Goal: Transaction & Acquisition: Download file/media

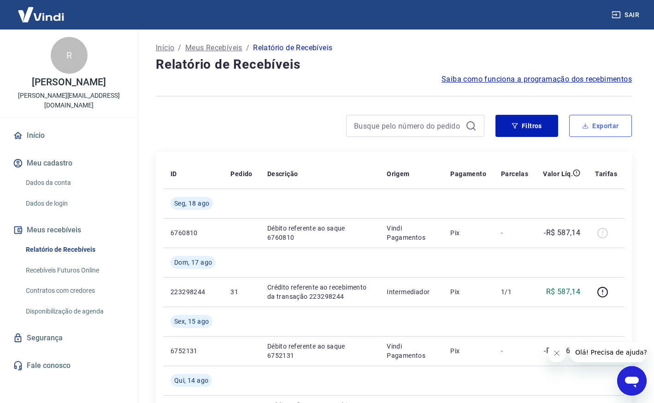
click at [597, 127] on button "Exportar" at bounding box center [601, 126] width 63 height 22
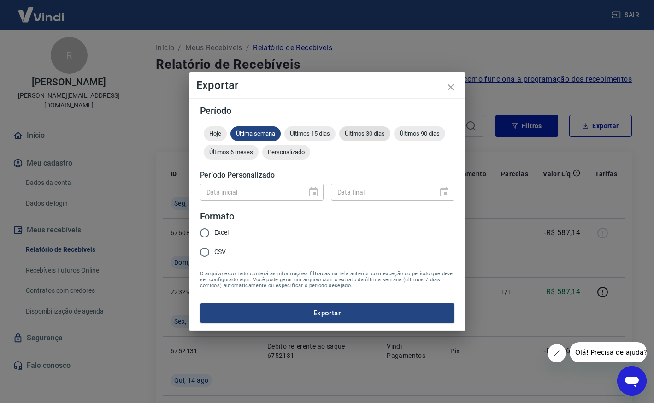
click at [362, 129] on div "Últimos 30 dias" at bounding box center [364, 133] width 51 height 15
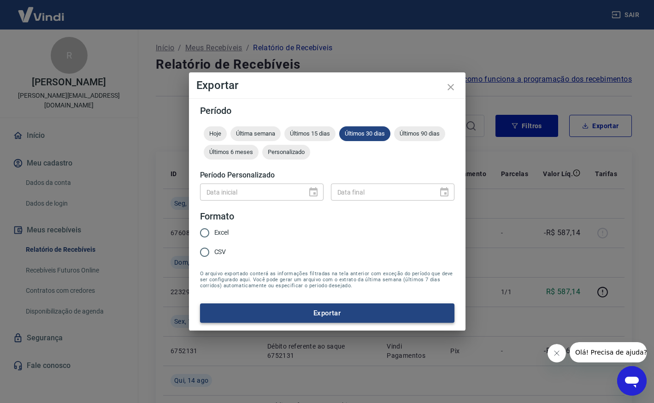
click at [357, 313] on button "Exportar" at bounding box center [327, 312] width 255 height 19
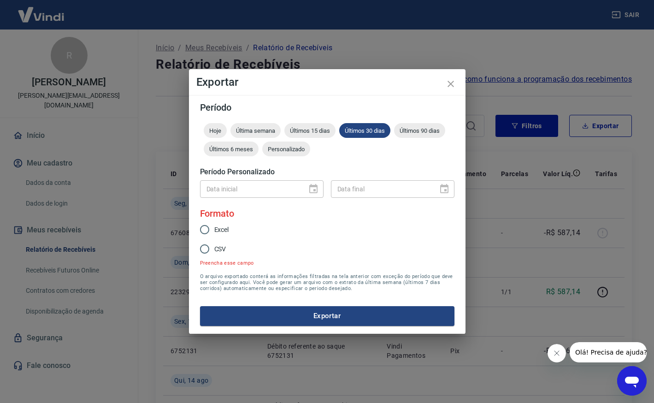
click at [206, 250] on input "CSV" at bounding box center [204, 248] width 19 height 19
radio input "true"
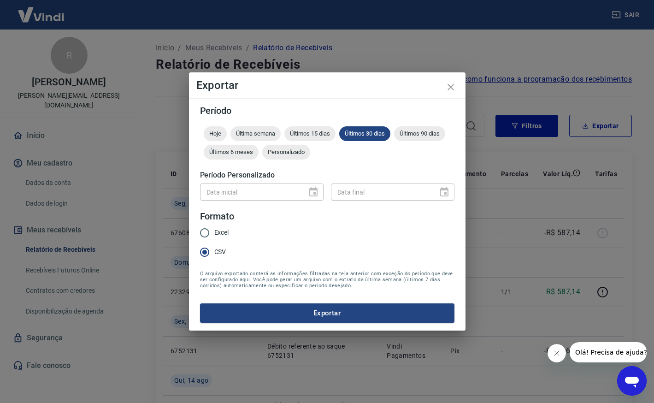
click at [206, 250] on input "CSV" at bounding box center [204, 252] width 19 height 19
click at [206, 230] on input "Excel" at bounding box center [204, 232] width 19 height 19
radio input "true"
click at [314, 315] on button "Exportar" at bounding box center [327, 312] width 255 height 19
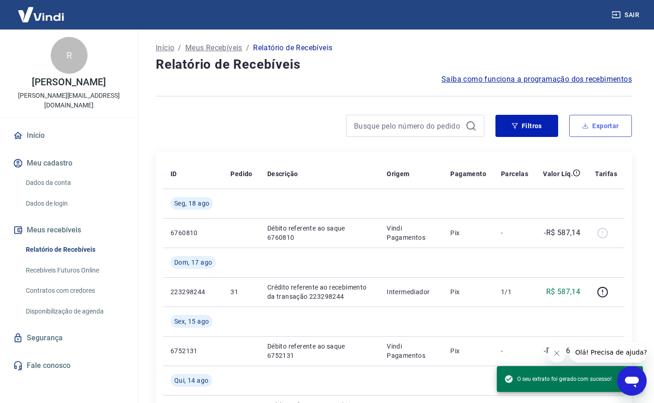
click at [619, 128] on button "Exportar" at bounding box center [601, 126] width 63 height 22
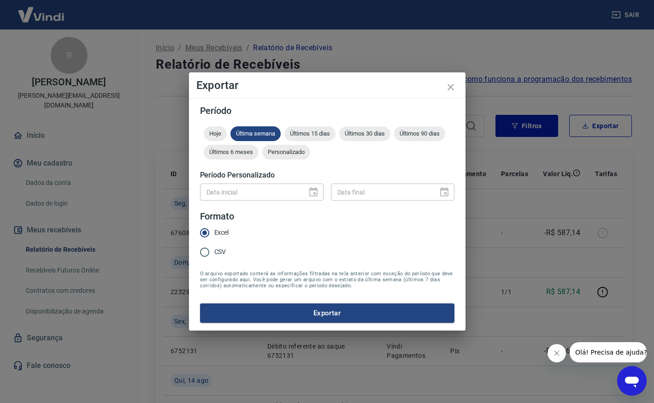
drag, startPoint x: 358, startPoint y: 136, endPoint x: 282, endPoint y: 206, distance: 102.8
click at [358, 137] on span "Últimos 30 dias" at bounding box center [364, 133] width 51 height 7
drag, startPoint x: 204, startPoint y: 250, endPoint x: 267, endPoint y: 299, distance: 79.6
click at [204, 250] on input "CSV" at bounding box center [204, 252] width 19 height 19
radio input "true"
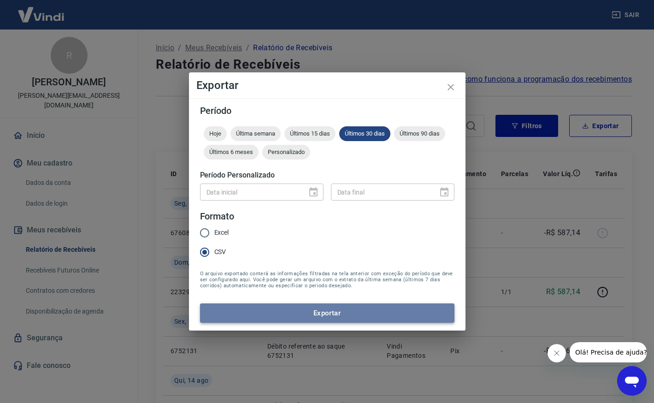
click at [337, 315] on button "Exportar" at bounding box center [327, 312] width 255 height 19
